Goal: Register for event/course

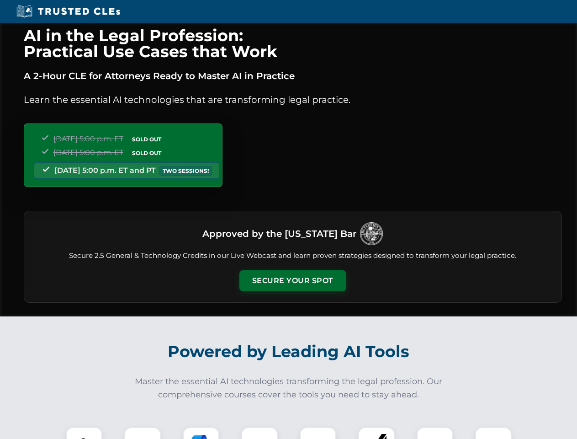
click at [292, 280] on button "Secure Your Spot" at bounding box center [292, 280] width 107 height 21
click at [84, 433] on img at bounding box center [84, 445] width 26 height 26
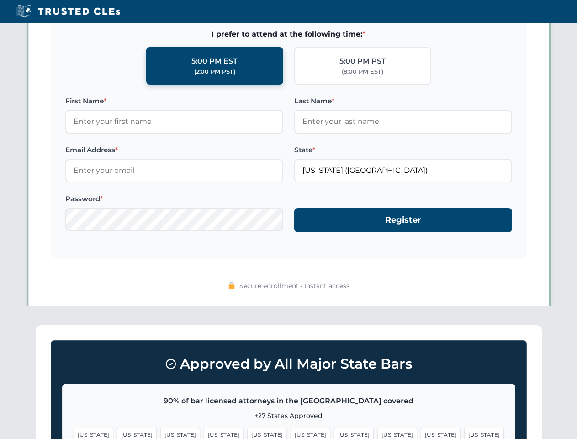
click at [334, 433] on span "[US_STATE]" at bounding box center [354, 434] width 40 height 13
click at [421, 433] on span "[US_STATE]" at bounding box center [441, 434] width 40 height 13
